Goal: Entertainment & Leisure: Consume media (video, audio)

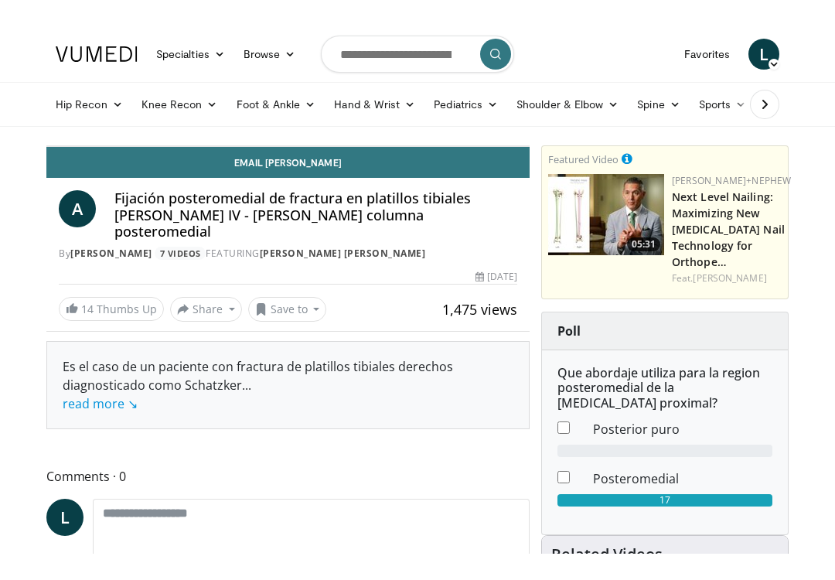
scroll to position [25, 0]
